Goal: Task Accomplishment & Management: Complete application form

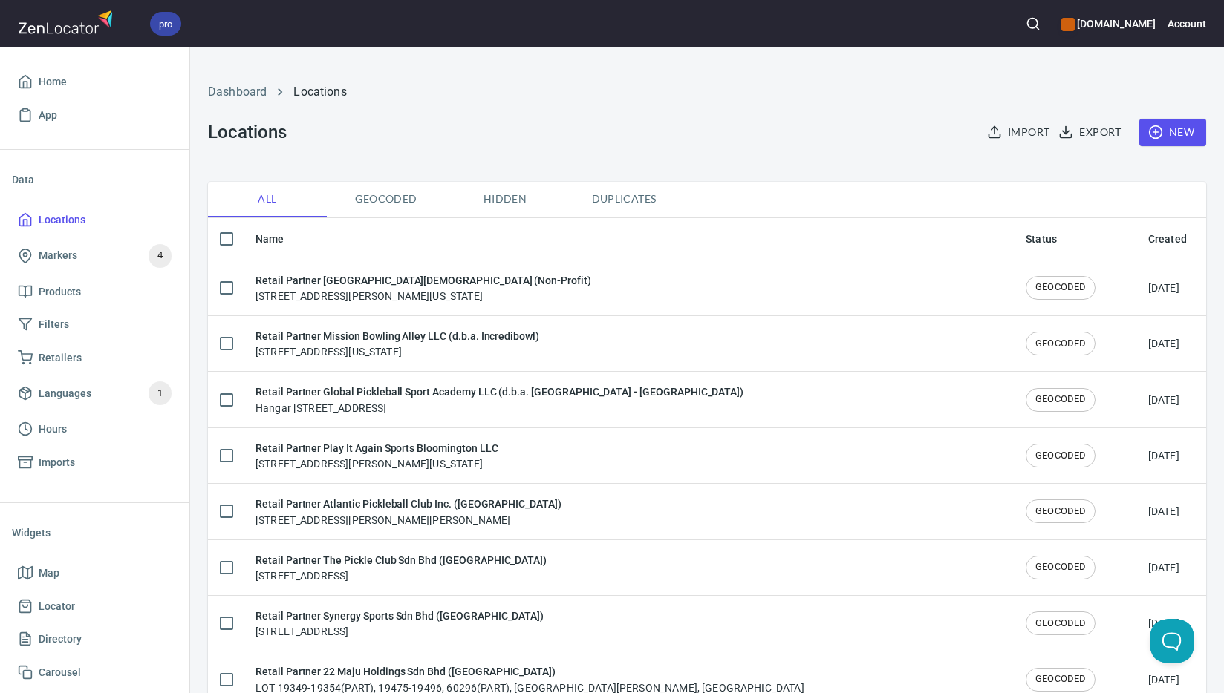
click at [1169, 136] on span "New" at bounding box center [1172, 132] width 43 height 19
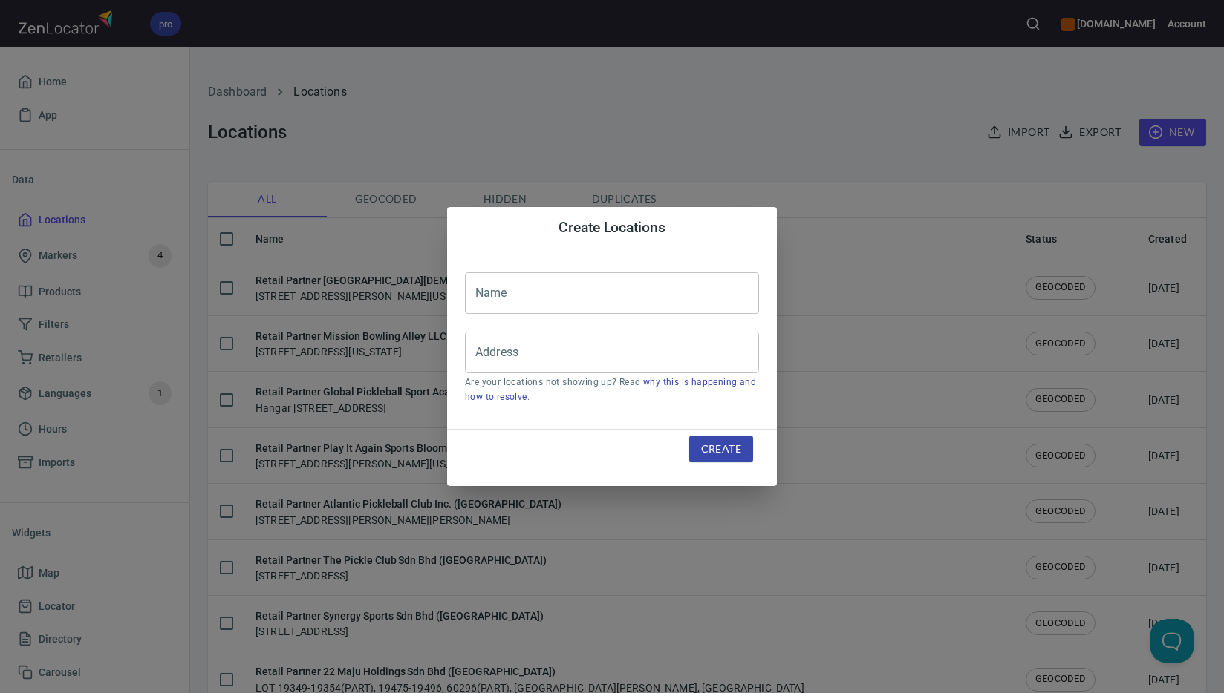
click at [572, 295] on input "text" at bounding box center [612, 293] width 294 height 42
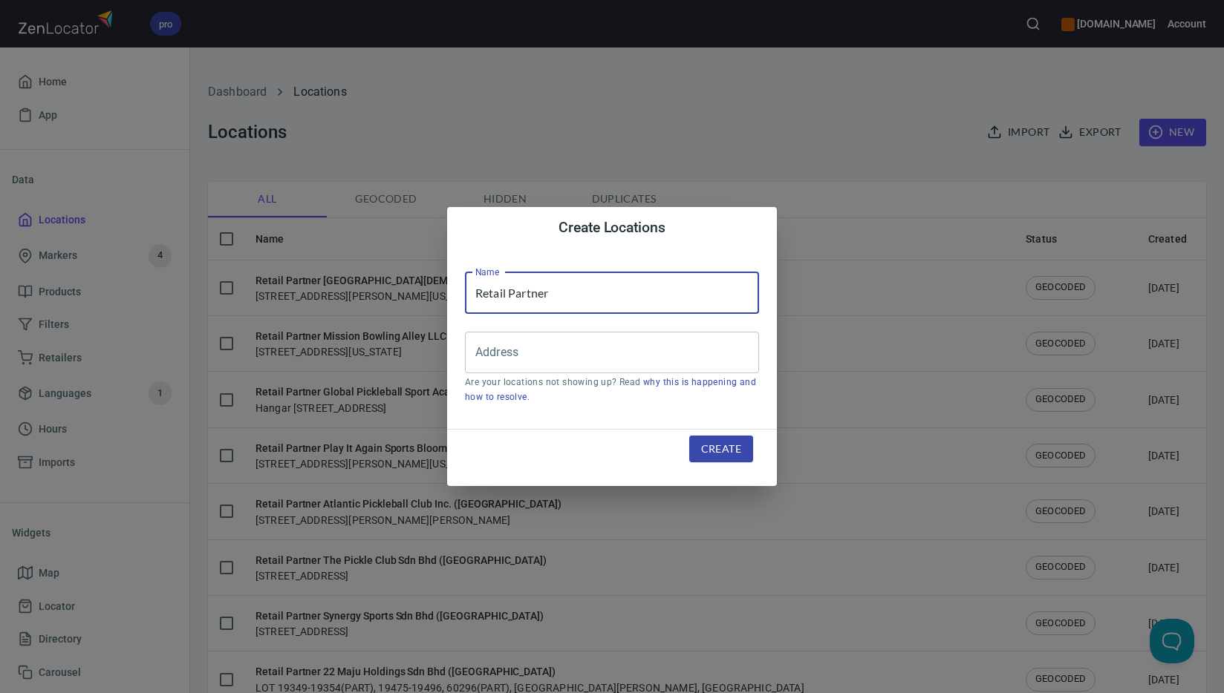
paste input "Hsinchu County Pickleball Committee ([GEOGRAPHIC_DATA])"
type input "Retail Partner Hsinchu County Pickleball Committee ([GEOGRAPHIC_DATA])"
drag, startPoint x: 618, startPoint y: 346, endPoint x: 676, endPoint y: 362, distance: 60.7
click at [618, 346] on input "Address" at bounding box center [600, 353] width 258 height 28
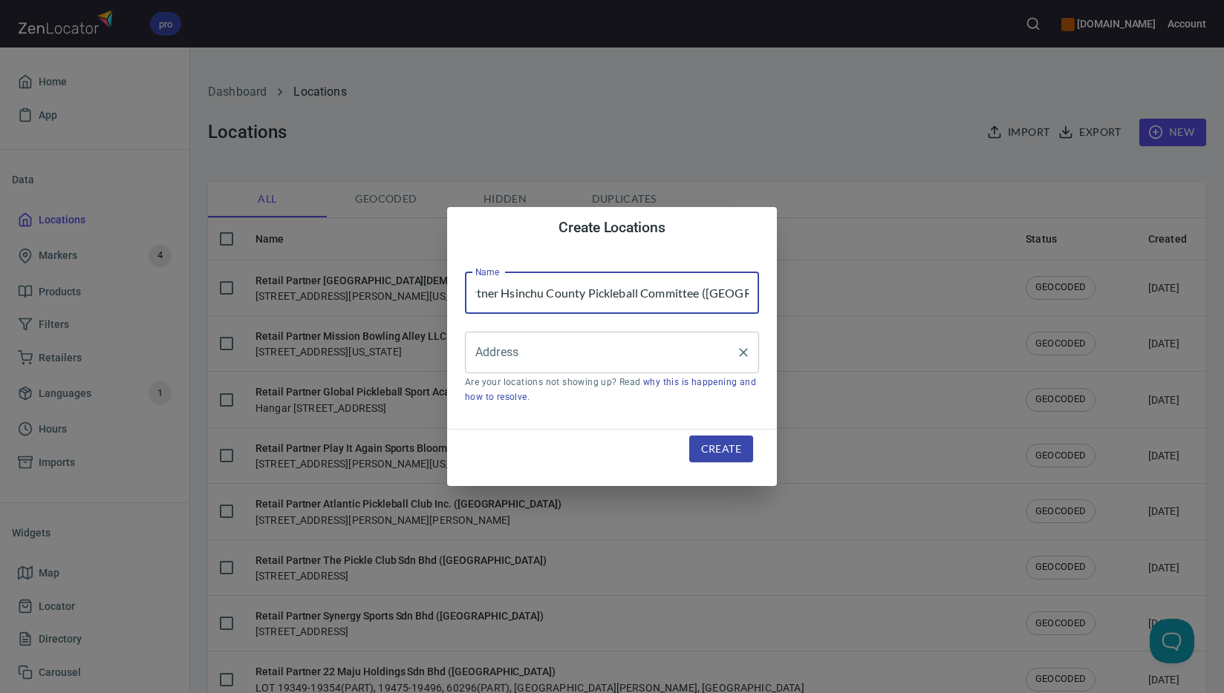
scroll to position [0, 0]
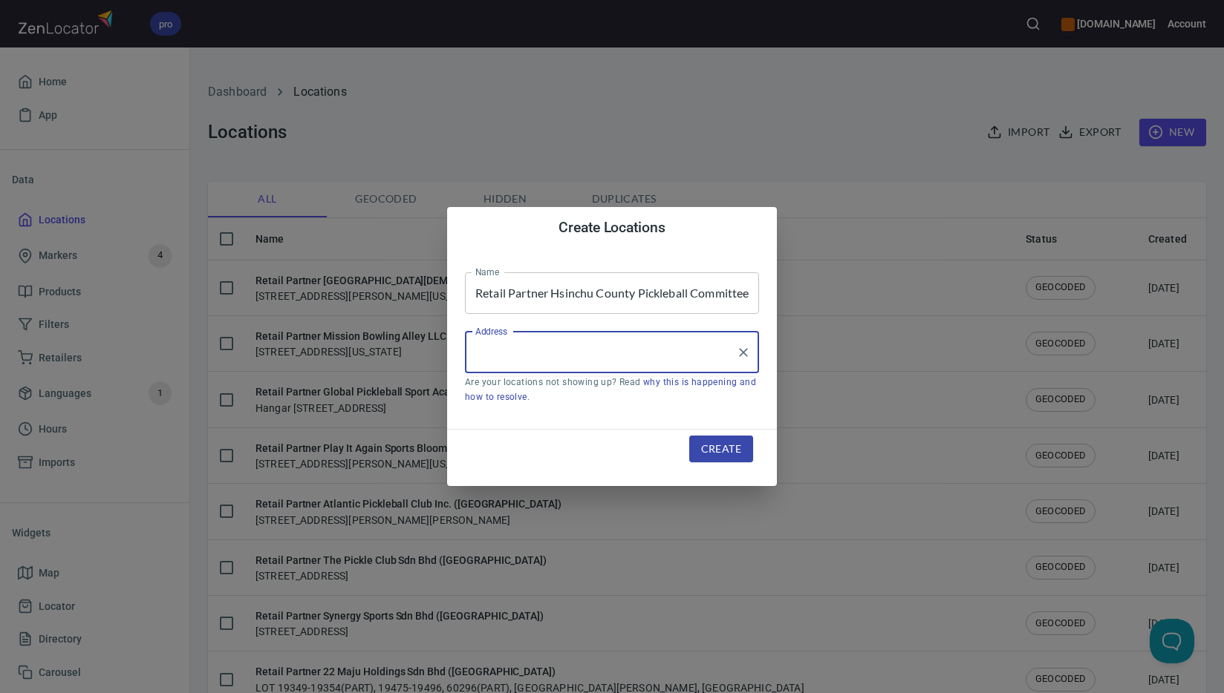
paste input "[GEOGRAPHIC_DATA]"
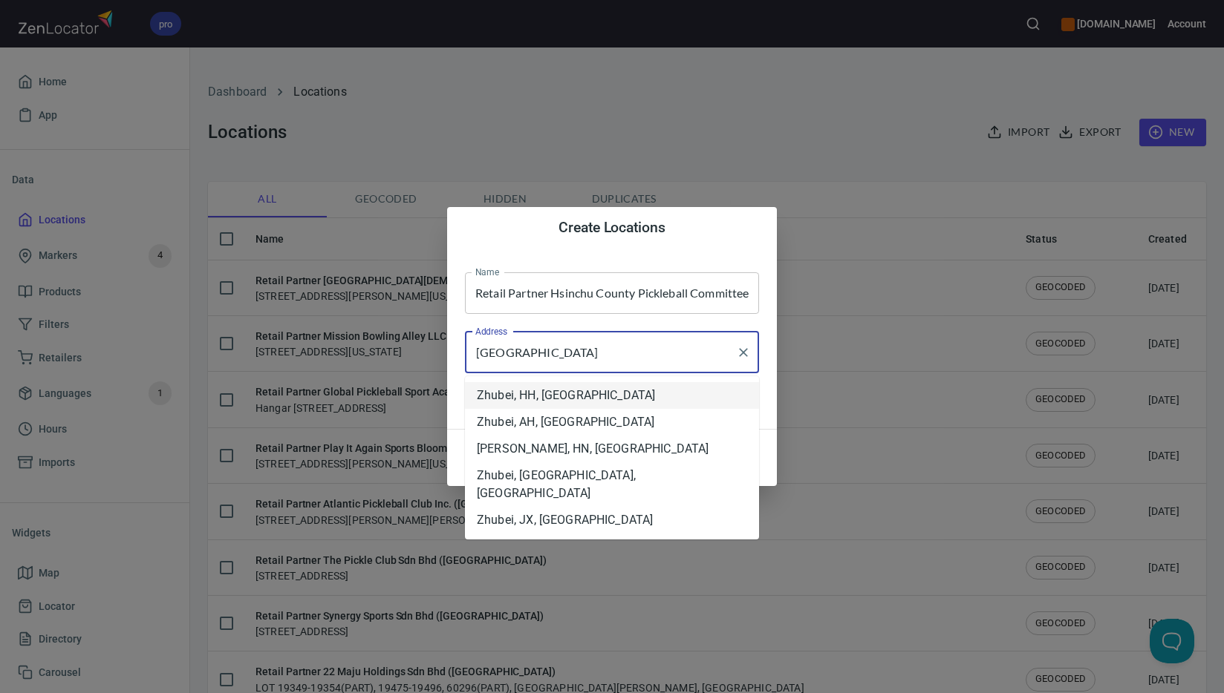
click at [601, 402] on li "Zhubei, HH, [GEOGRAPHIC_DATA]" at bounding box center [612, 395] width 294 height 27
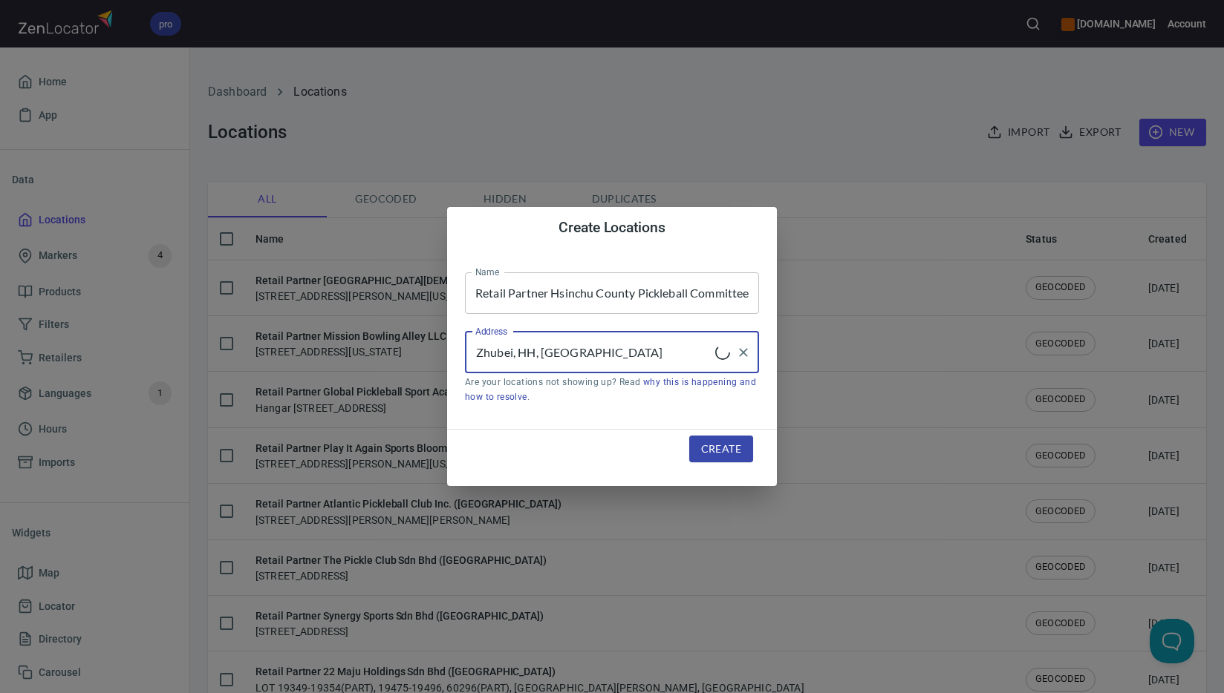
type input "Zhubei, HH, [GEOGRAPHIC_DATA]"
click at [739, 444] on span "Create" at bounding box center [721, 449] width 40 height 19
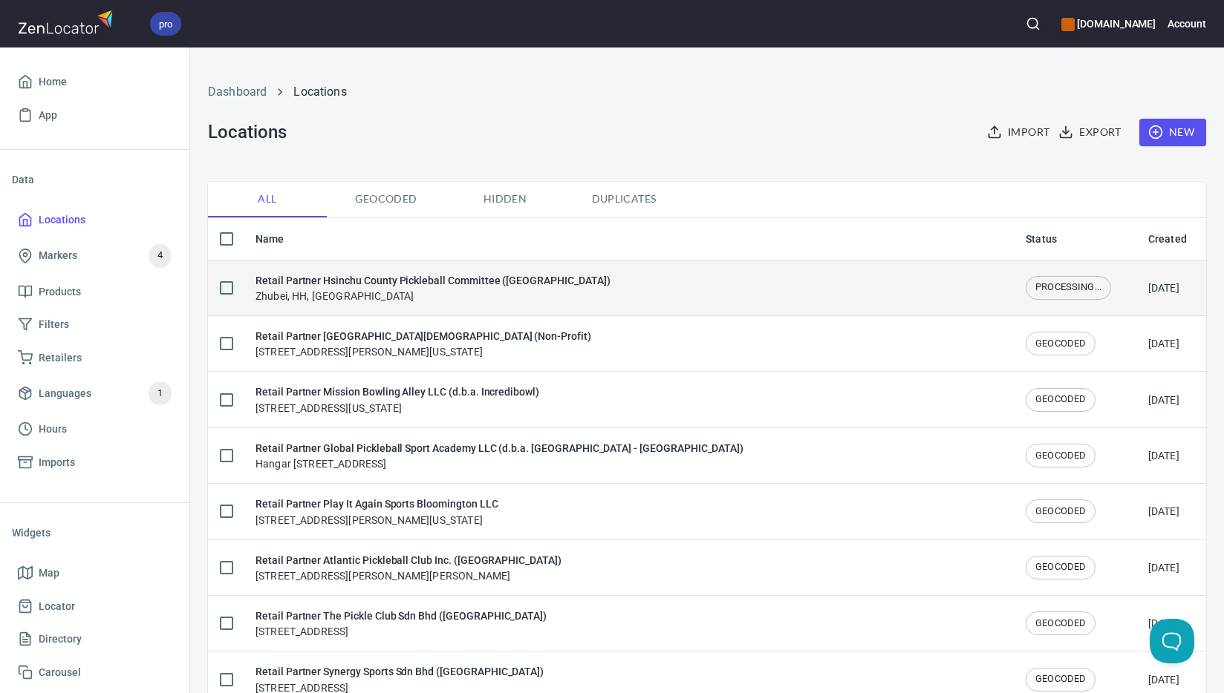
click at [542, 304] on td "Retail Partner Hsinchu County Pickleball Committee ([GEOGRAPHIC_DATA]) [GEOGRAP…" at bounding box center [629, 288] width 770 height 56
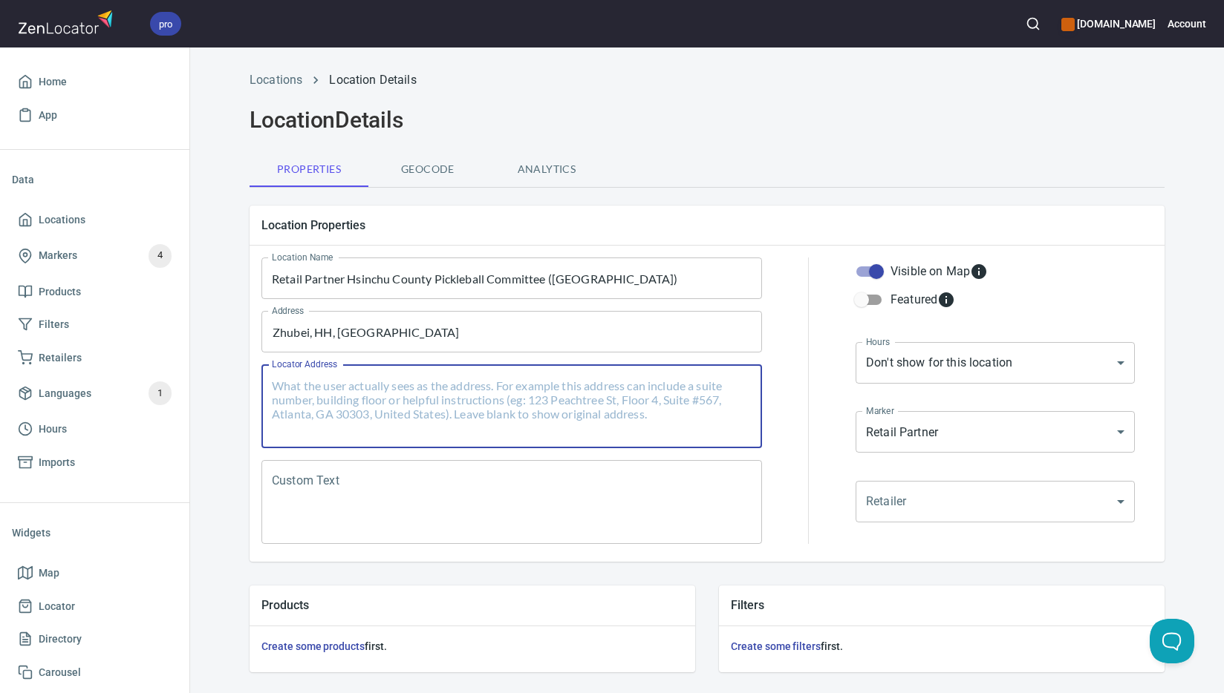
click at [489, 400] on textarea "Locator Address" at bounding box center [512, 407] width 480 height 56
